Goal: Information Seeking & Learning: Learn about a topic

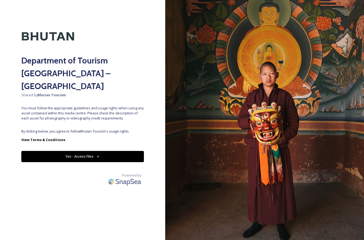
scroll to position [21, 0]
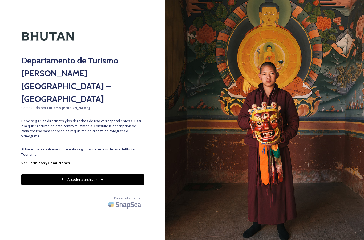
click at [102, 178] on icon at bounding box center [101, 179] width 3 height 3
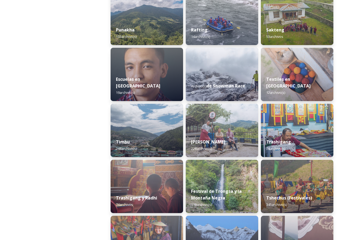
scroll to position [541, 0]
click at [305, 133] on img at bounding box center [297, 130] width 73 height 53
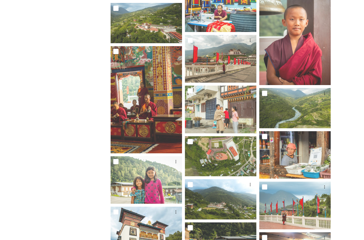
scroll to position [640, 0]
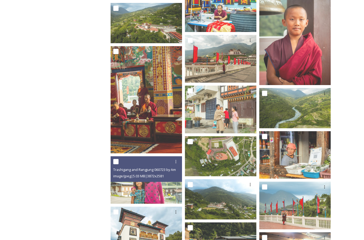
click at [158, 184] on img at bounding box center [146, 180] width 71 height 48
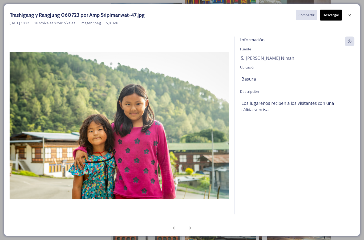
click at [209, 182] on img at bounding box center [120, 125] width 220 height 146
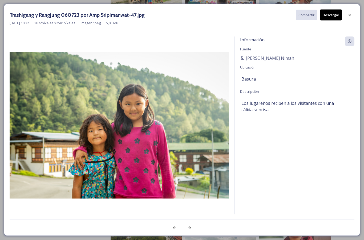
click at [350, 14] on icon at bounding box center [350, 15] width 4 height 4
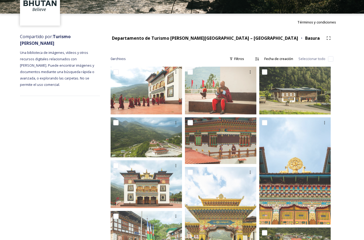
scroll to position [0, 0]
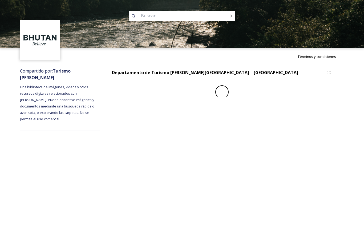
scroll to position [21, 0]
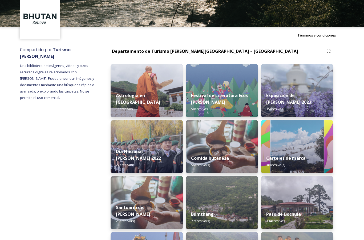
click at [150, 208] on font "Santuario de [PERSON_NAME]" at bounding box center [133, 211] width 34 height 13
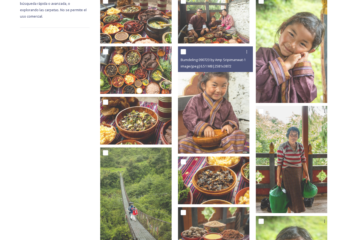
scroll to position [109, 0]
click at [233, 108] on img at bounding box center [213, 99] width 71 height 107
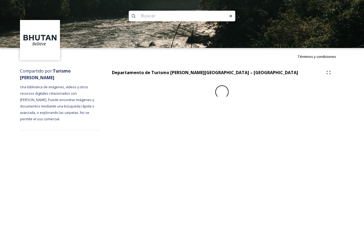
scroll to position [21, 0]
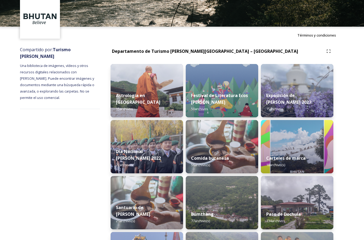
click at [308, 149] on img at bounding box center [297, 146] width 73 height 53
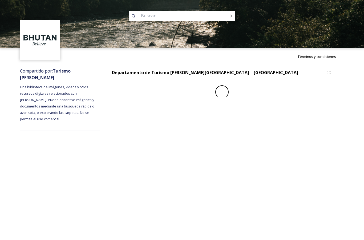
scroll to position [21, 0]
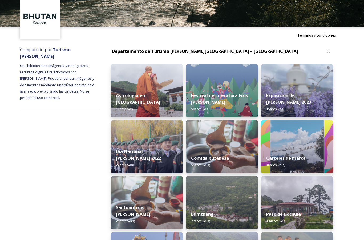
click at [229, 94] on font "Festival de Literatura Ecos [PERSON_NAME]" at bounding box center [219, 99] width 57 height 13
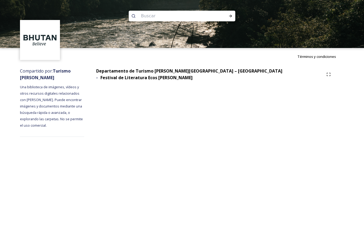
scroll to position [21, 0]
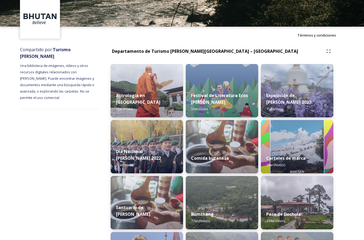
click at [144, 94] on img at bounding box center [147, 90] width 73 height 53
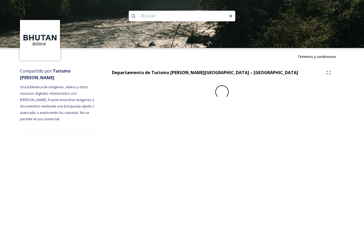
scroll to position [21, 0]
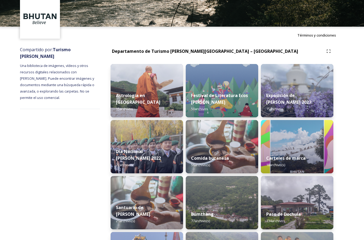
click at [230, 150] on img at bounding box center [222, 146] width 73 height 53
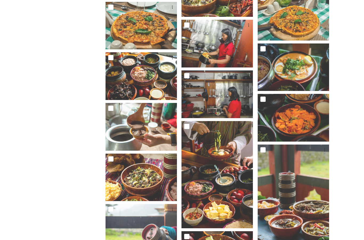
scroll to position [788, 0]
click at [234, 190] on img at bounding box center [217, 174] width 71 height 107
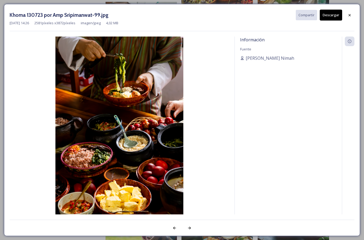
click at [155, 206] on img at bounding box center [120, 133] width 220 height 192
